Goal: Task Accomplishment & Management: Use online tool/utility

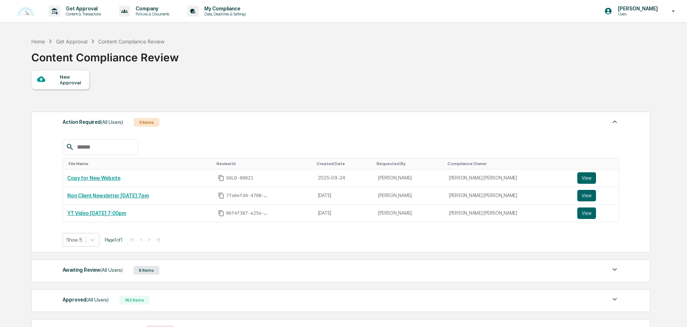
click at [78, 78] on div "New Approval" at bounding box center [72, 80] width 24 height 12
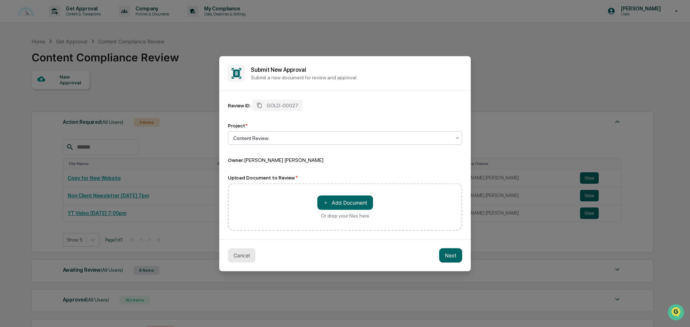
click at [244, 253] on button "Cancel" at bounding box center [242, 255] width 28 height 14
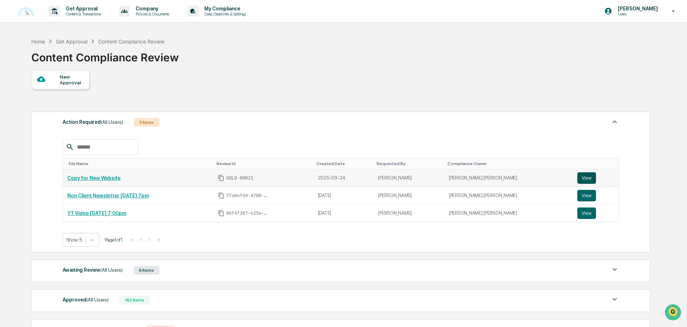
click at [583, 178] on button "View" at bounding box center [586, 179] width 19 height 12
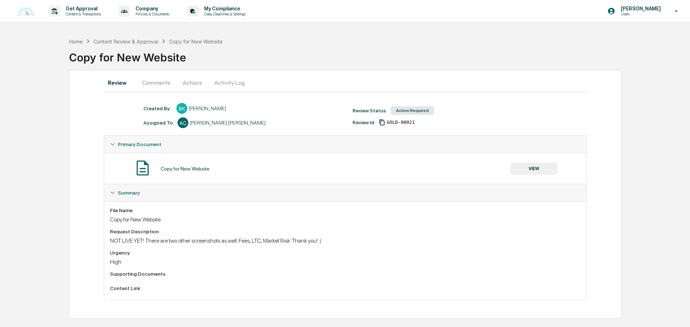
click at [191, 86] on button "Actions" at bounding box center [192, 82] width 32 height 17
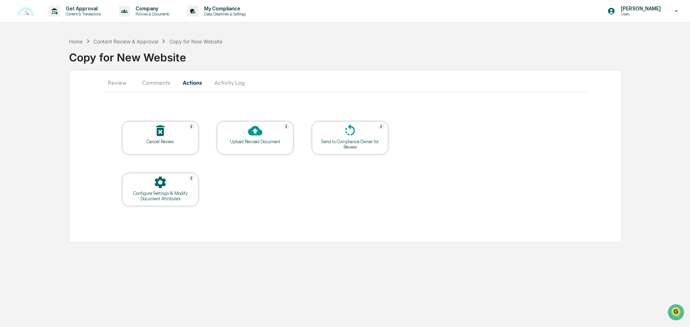
click at [244, 138] on div at bounding box center [255, 131] width 72 height 15
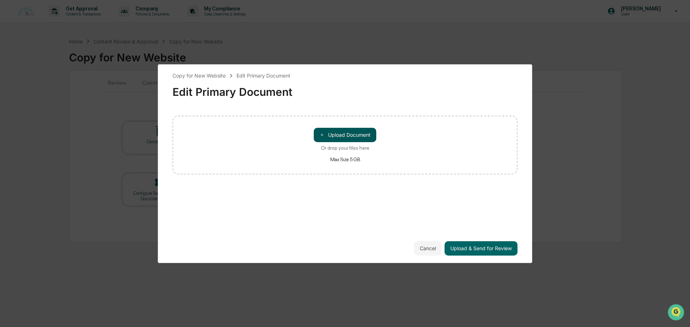
click at [343, 133] on button "＋ Upload Document" at bounding box center [345, 135] width 63 height 14
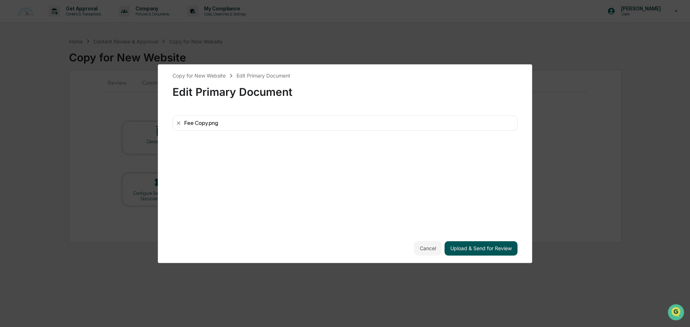
click at [467, 247] on button "Upload & Send for Review" at bounding box center [481, 249] width 73 height 14
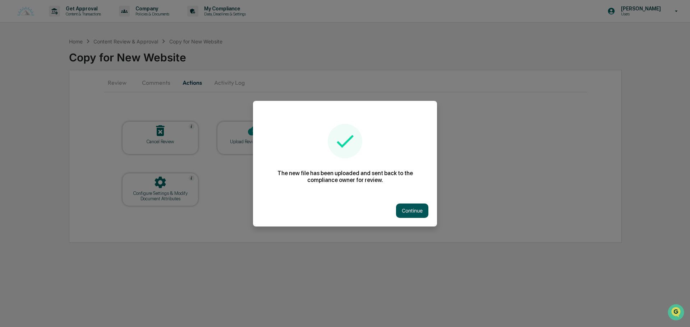
click at [410, 208] on button "Continue" at bounding box center [412, 211] width 32 height 14
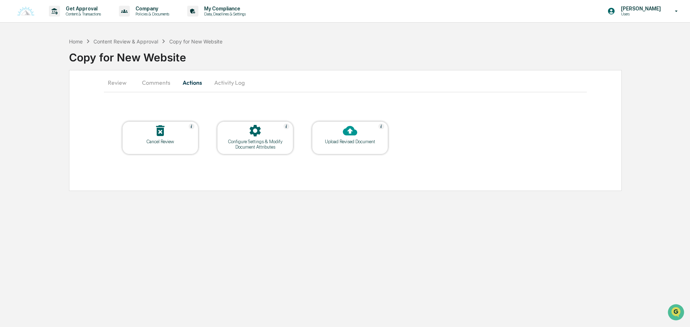
click at [152, 85] on button "Comments" at bounding box center [156, 82] width 40 height 17
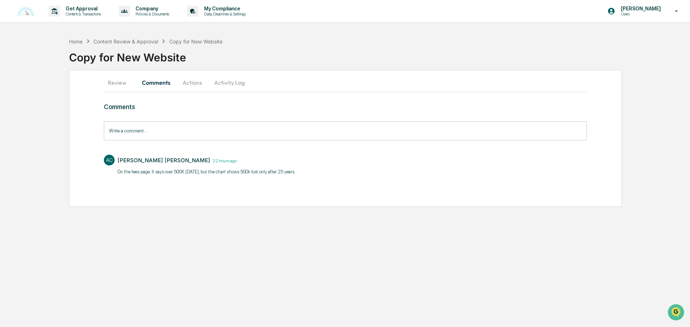
click at [175, 130] on input "Write a comment..." at bounding box center [345, 131] width 483 height 19
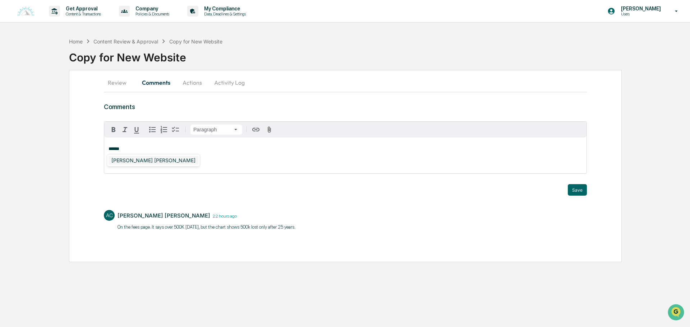
click at [129, 161] on div "[PERSON_NAME] [PERSON_NAME]" at bounding box center [154, 160] width 90 height 9
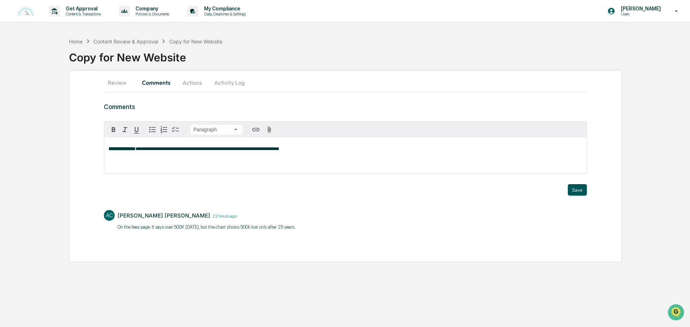
click at [571, 191] on button "Save" at bounding box center [577, 190] width 19 height 12
